Goal: Find specific page/section: Find specific page/section

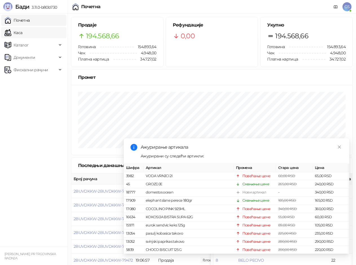
click at [22, 32] on link "Каса" at bounding box center [14, 32] width 18 height 11
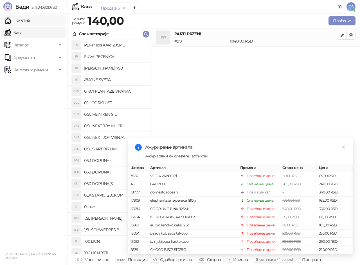
click at [30, 21] on link "Почетна" at bounding box center [17, 20] width 25 height 11
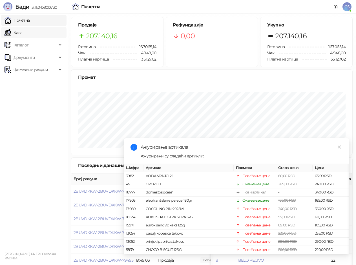
click at [22, 29] on link "Каса" at bounding box center [14, 32] width 18 height 11
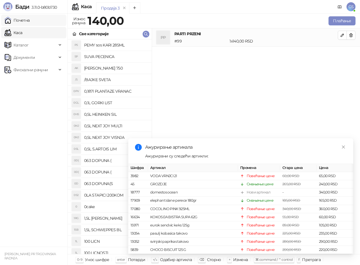
click at [30, 21] on link "Почетна" at bounding box center [17, 20] width 25 height 11
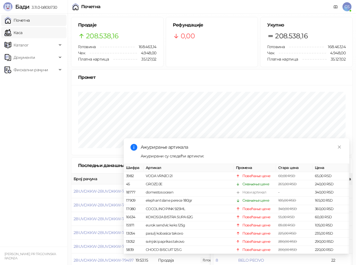
click at [22, 31] on link "Каса" at bounding box center [14, 32] width 18 height 11
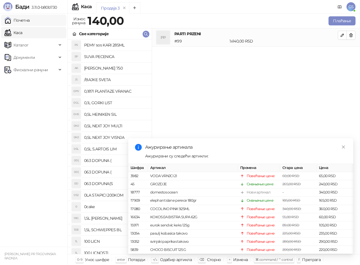
click at [30, 22] on link "Почетна" at bounding box center [17, 20] width 25 height 11
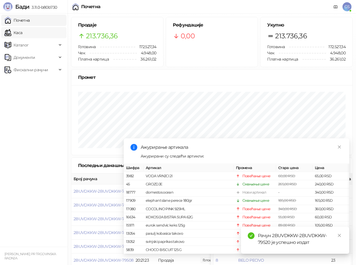
click at [22, 30] on link "Каса" at bounding box center [14, 32] width 18 height 11
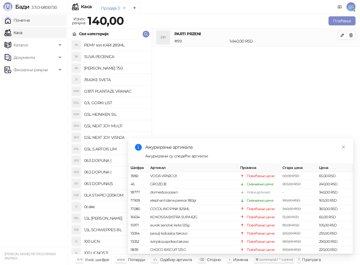
click at [30, 19] on link "Почетна" at bounding box center [17, 20] width 25 height 11
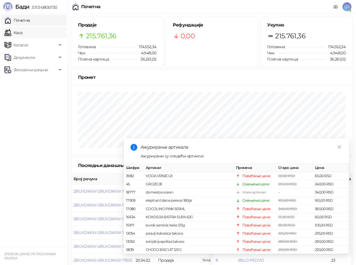
click at [22, 30] on link "Каса" at bounding box center [14, 32] width 18 height 11
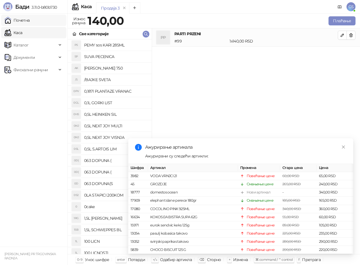
click at [30, 18] on link "Почетна" at bounding box center [17, 20] width 25 height 11
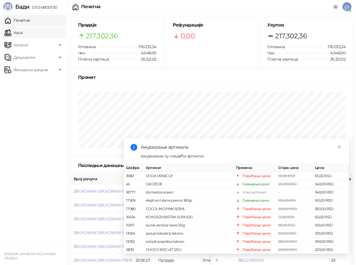
click at [22, 32] on link "Каса" at bounding box center [14, 32] width 18 height 11
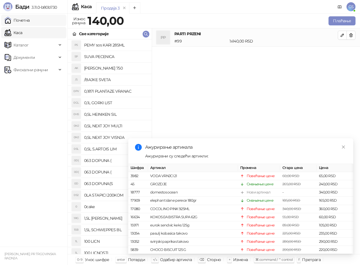
click at [30, 18] on link "Почетна" at bounding box center [17, 20] width 25 height 11
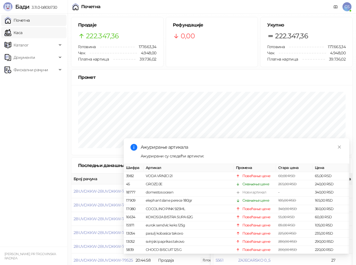
click at [22, 33] on link "Каса" at bounding box center [14, 32] width 18 height 11
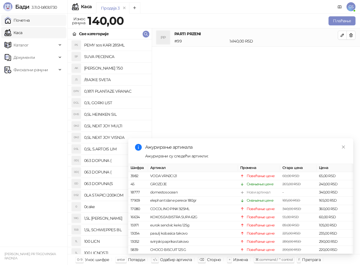
click at [30, 21] on link "Почетна" at bounding box center [17, 20] width 25 height 11
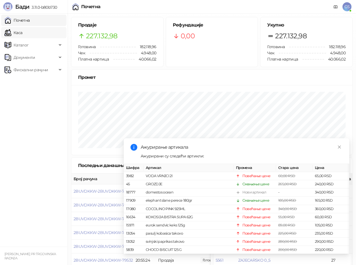
click at [22, 33] on link "Каса" at bounding box center [14, 32] width 18 height 11
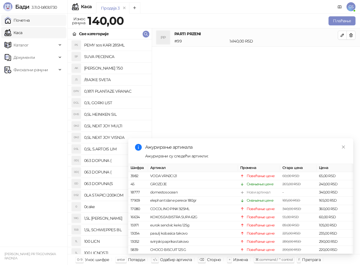
click at [30, 19] on link "Почетна" at bounding box center [17, 20] width 25 height 11
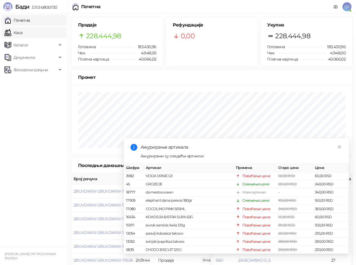
click at [22, 35] on link "Каса" at bounding box center [14, 32] width 18 height 11
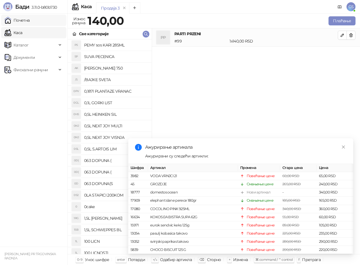
click at [30, 21] on link "Почетна" at bounding box center [17, 20] width 25 height 11
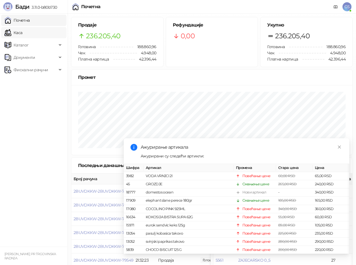
click at [22, 32] on link "Каса" at bounding box center [14, 32] width 18 height 11
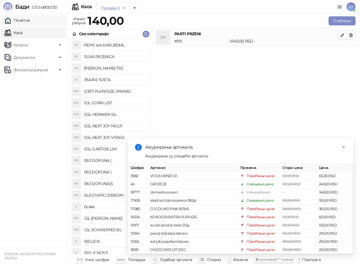
click at [29, 21] on link "Почетна" at bounding box center [17, 20] width 25 height 11
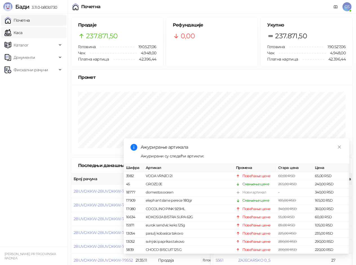
click at [22, 30] on link "Каса" at bounding box center [14, 32] width 18 height 11
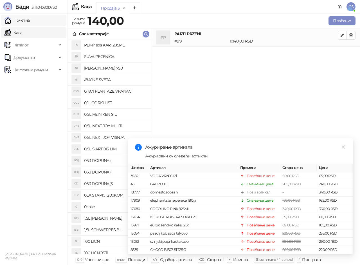
click at [30, 21] on link "Почетна" at bounding box center [17, 20] width 25 height 11
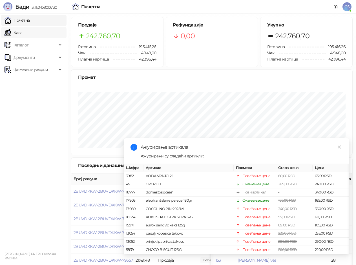
click at [22, 34] on link "Каса" at bounding box center [14, 32] width 18 height 11
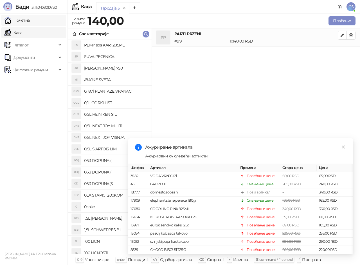
click at [30, 21] on link "Почетна" at bounding box center [17, 20] width 25 height 11
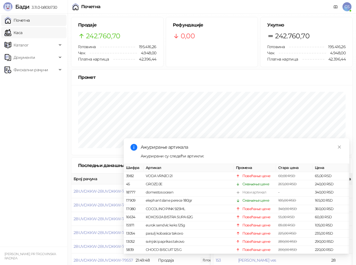
click at [22, 34] on link "Каса" at bounding box center [14, 32] width 18 height 11
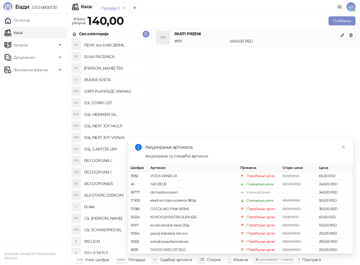
click at [22, 32] on link "Каса" at bounding box center [14, 32] width 18 height 11
click at [30, 22] on link "Почетна" at bounding box center [17, 20] width 25 height 11
